Goal: Find contact information: Find contact information

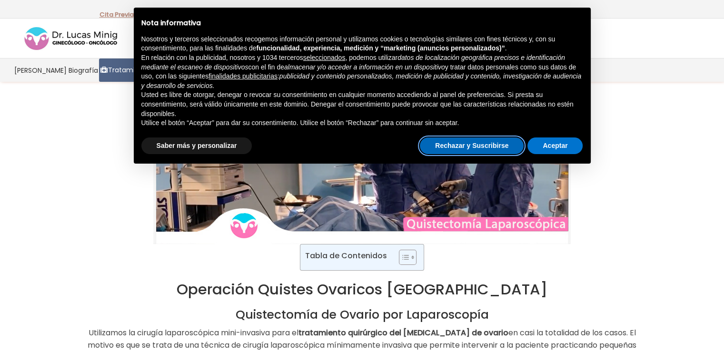
click at [493, 152] on button "Rechazar y Suscribirse" at bounding box center [472, 145] width 104 height 17
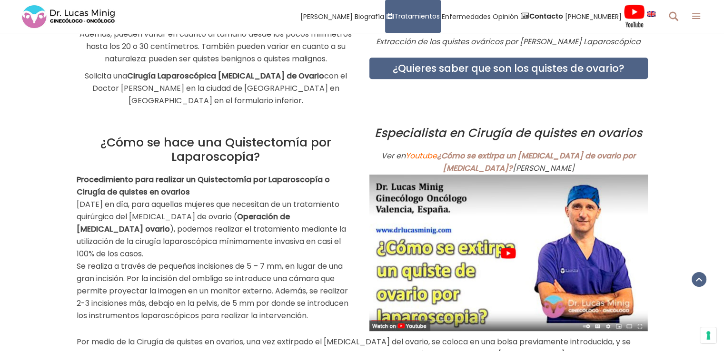
scroll to position [523, 0]
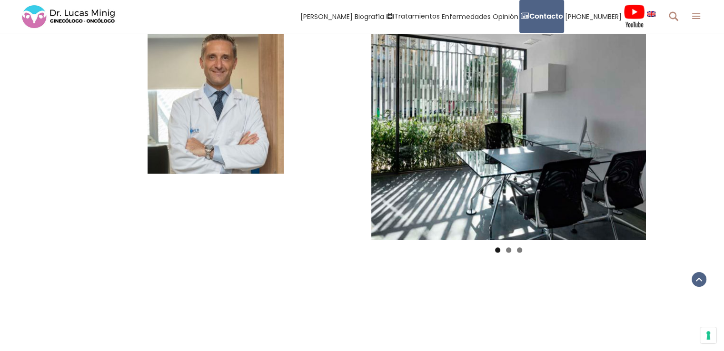
scroll to position [949, 0]
